Goal: Ask a question

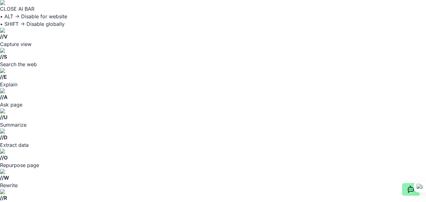
click at [409, 191] on icon at bounding box center [410, 190] width 5 height 5
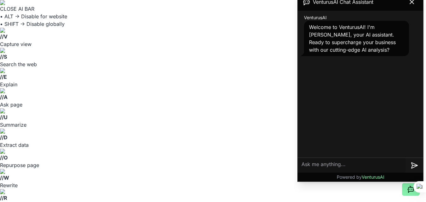
click at [337, 167] on textarea at bounding box center [352, 165] width 108 height 15
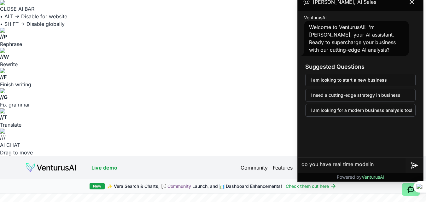
type textarea "do you have real time modeling"
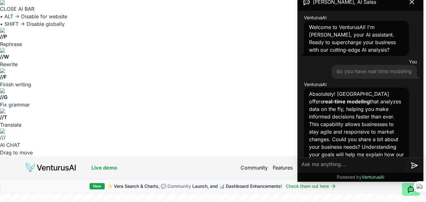
scroll to position [22, 0]
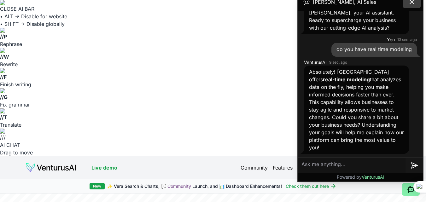
click at [412, 2] on icon at bounding box center [412, 2] width 4 height 4
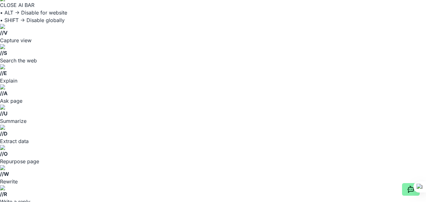
scroll to position [0, 0]
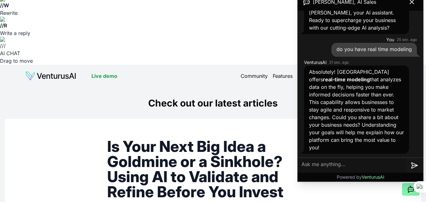
scroll to position [189, 0]
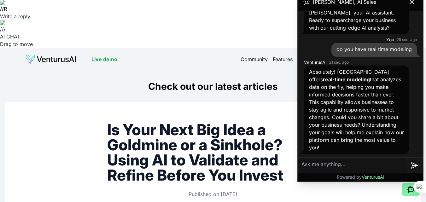
click at [411, 4] on icon at bounding box center [412, 2] width 8 height 8
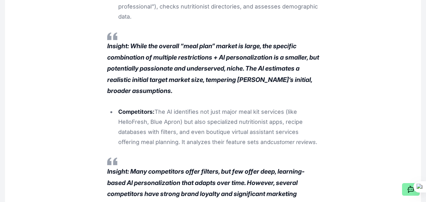
scroll to position [2017, 0]
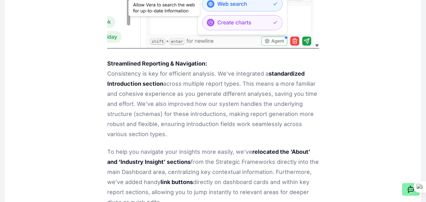
scroll to position [3720, 0]
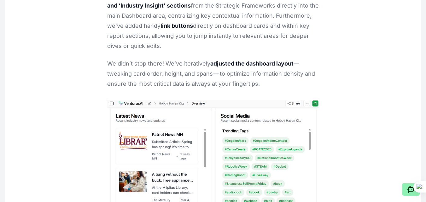
click at [408, 189] on icon at bounding box center [408, 189] width 1 height 0
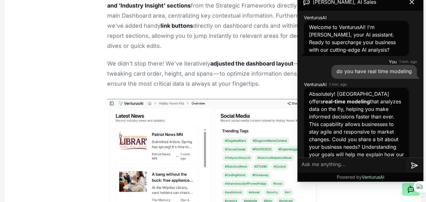
scroll to position [22, 0]
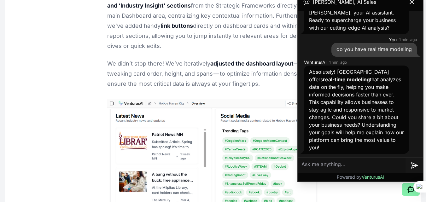
click at [352, 163] on textarea at bounding box center [352, 165] width 108 height 15
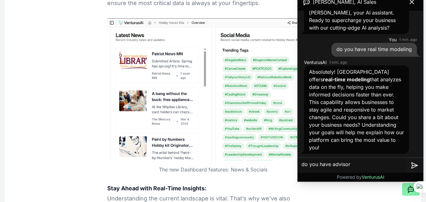
type textarea "do you have advisors"
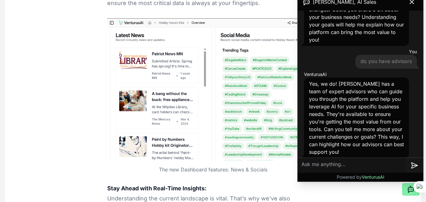
scroll to position [134, 0]
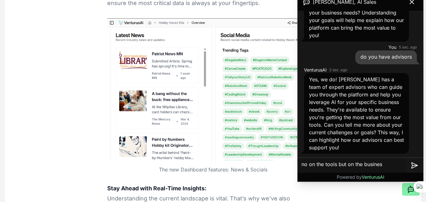
type textarea "no on the tools but on the business"
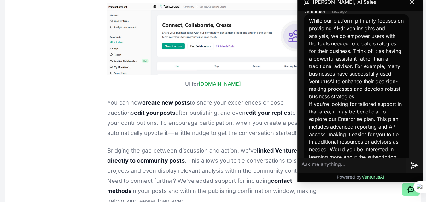
scroll to position [298, 0]
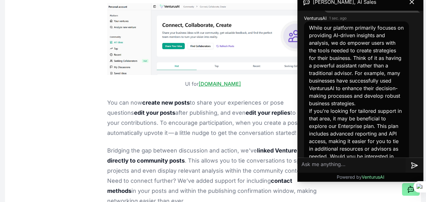
click at [368, 58] on p "While our platform primarily focuses on providing AI-driven insights and analys…" at bounding box center [356, 65] width 95 height 83
